Goal: Task Accomplishment & Management: Use online tool/utility

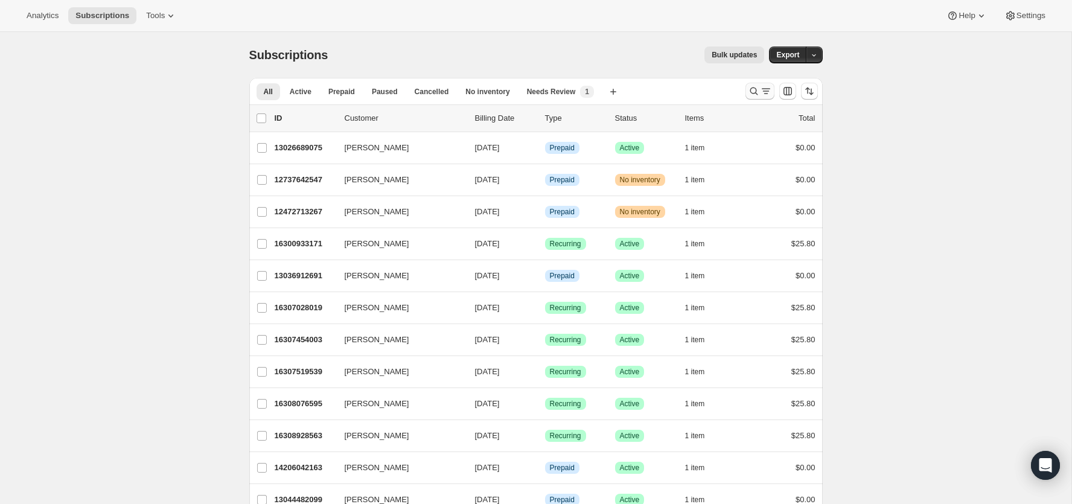
click at [755, 89] on icon "Search and filter results" at bounding box center [754, 91] width 12 height 12
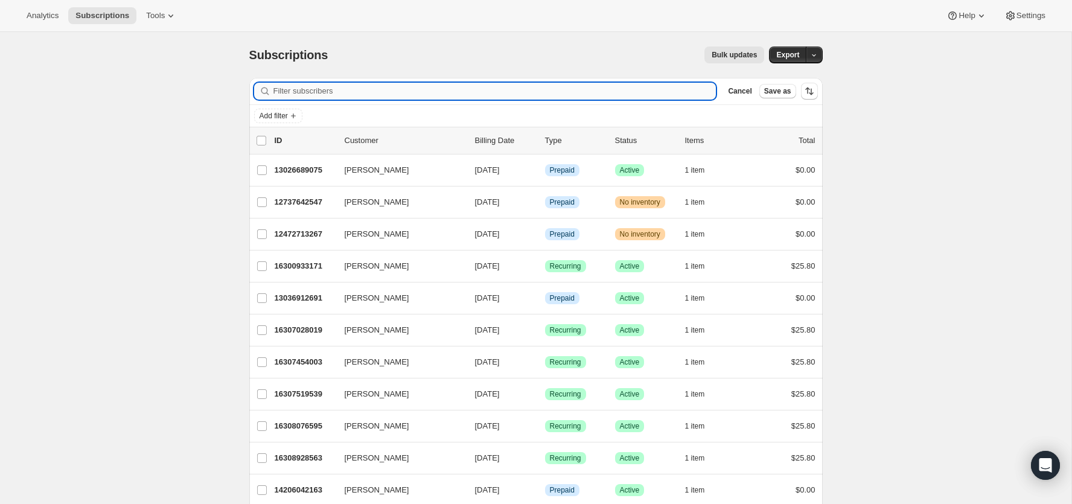
click at [609, 86] on input "Filter subscribers" at bounding box center [495, 91] width 443 height 17
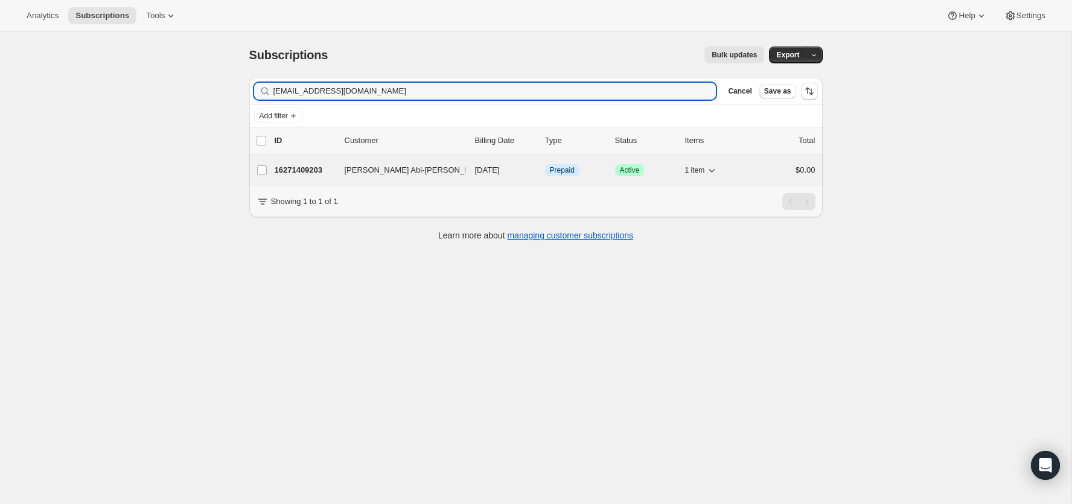
type input "[EMAIL_ADDRESS][DOMAIN_NAME]"
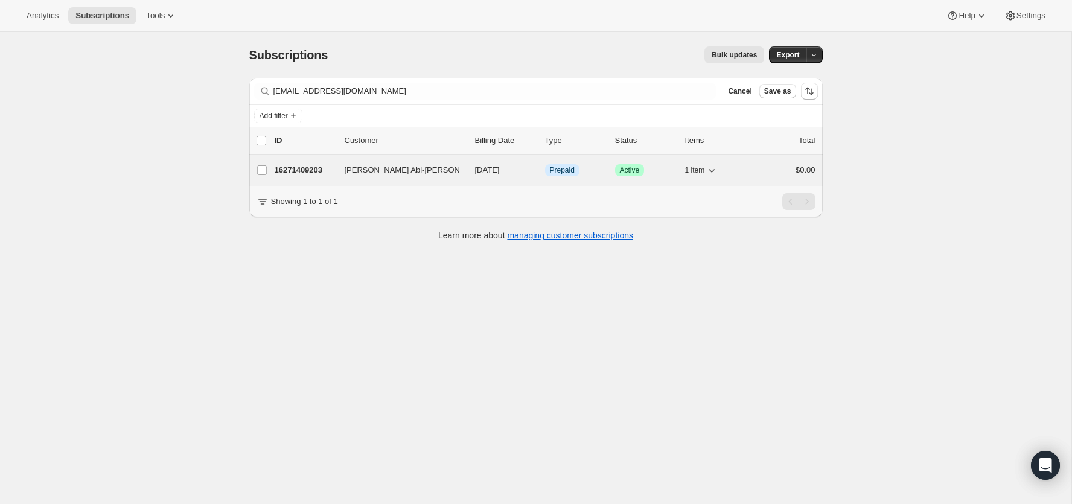
click at [301, 164] on p "16271409203" at bounding box center [305, 170] width 60 height 12
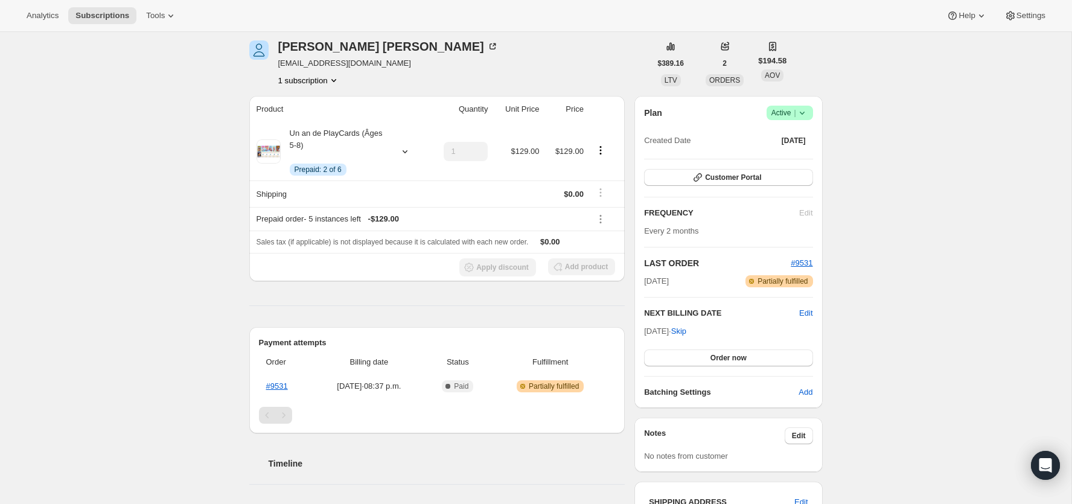
scroll to position [50, 0]
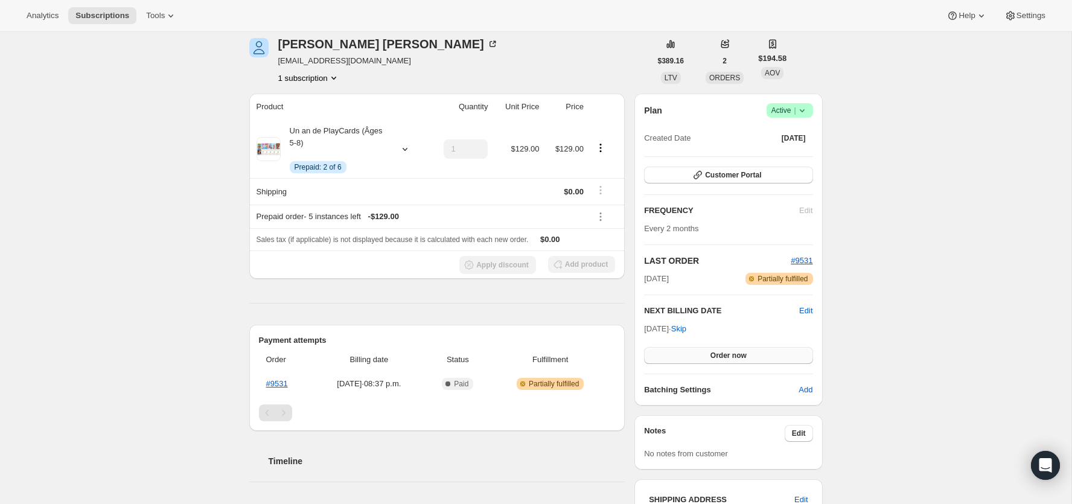
click at [740, 356] on span "Order now" at bounding box center [729, 356] width 36 height 10
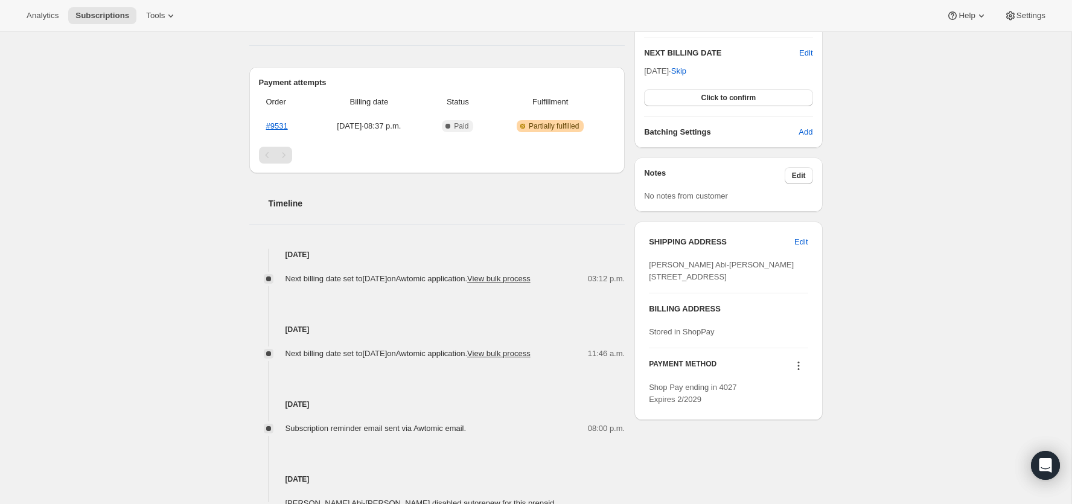
scroll to position [0, 0]
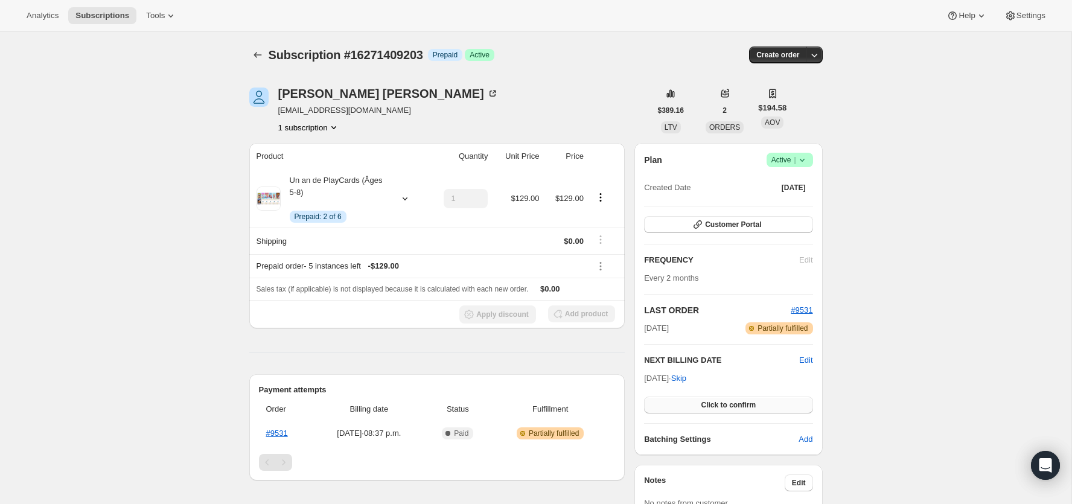
click at [709, 405] on span "Click to confirm" at bounding box center [728, 405] width 55 height 10
